Goal: Task Accomplishment & Management: Manage account settings

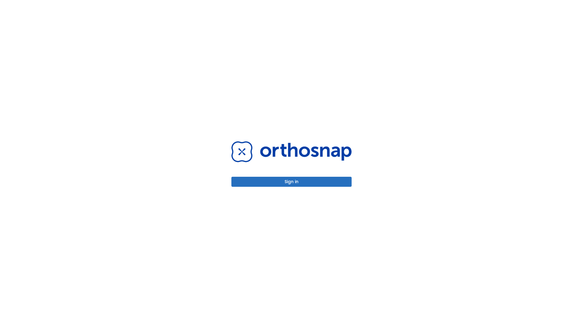
click at [292, 182] on button "Sign in" at bounding box center [291, 182] width 120 height 10
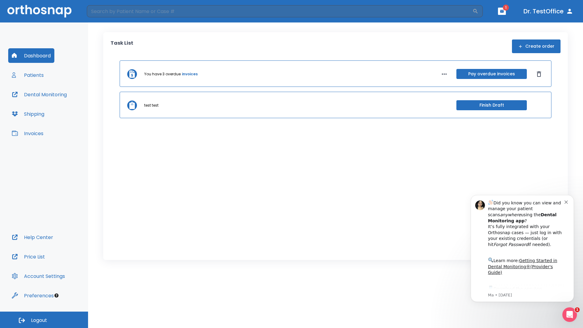
click at [44, 320] on span "Logout" at bounding box center [39, 320] width 16 height 7
